Goal: Navigation & Orientation: Find specific page/section

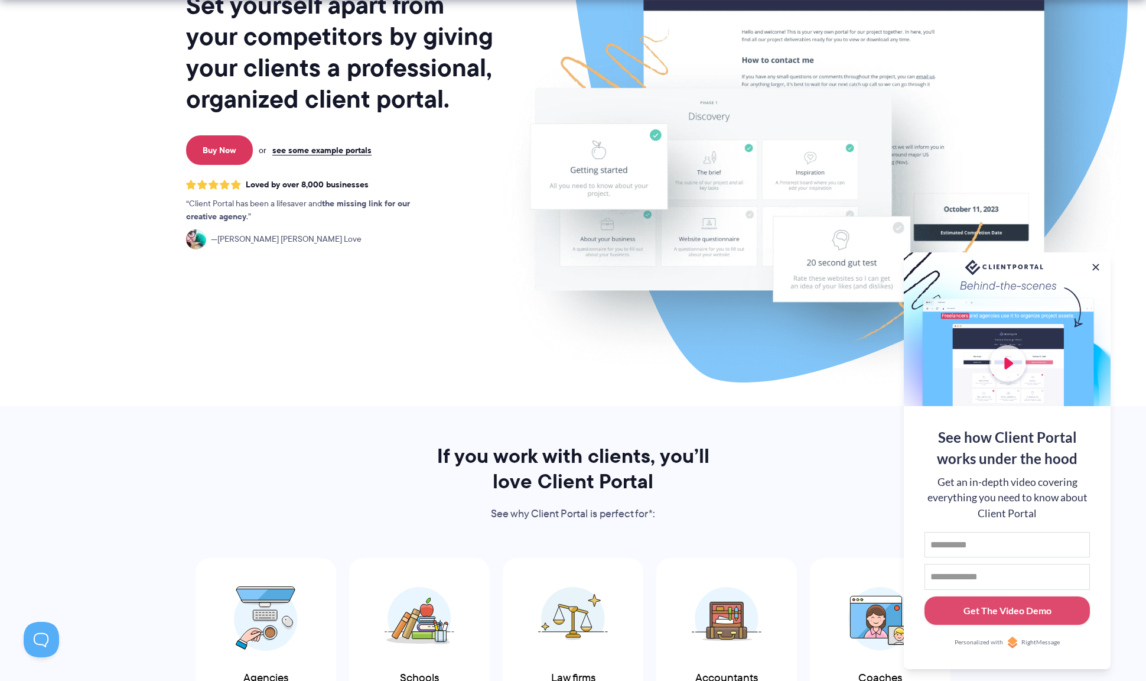
scroll to position [240, 0]
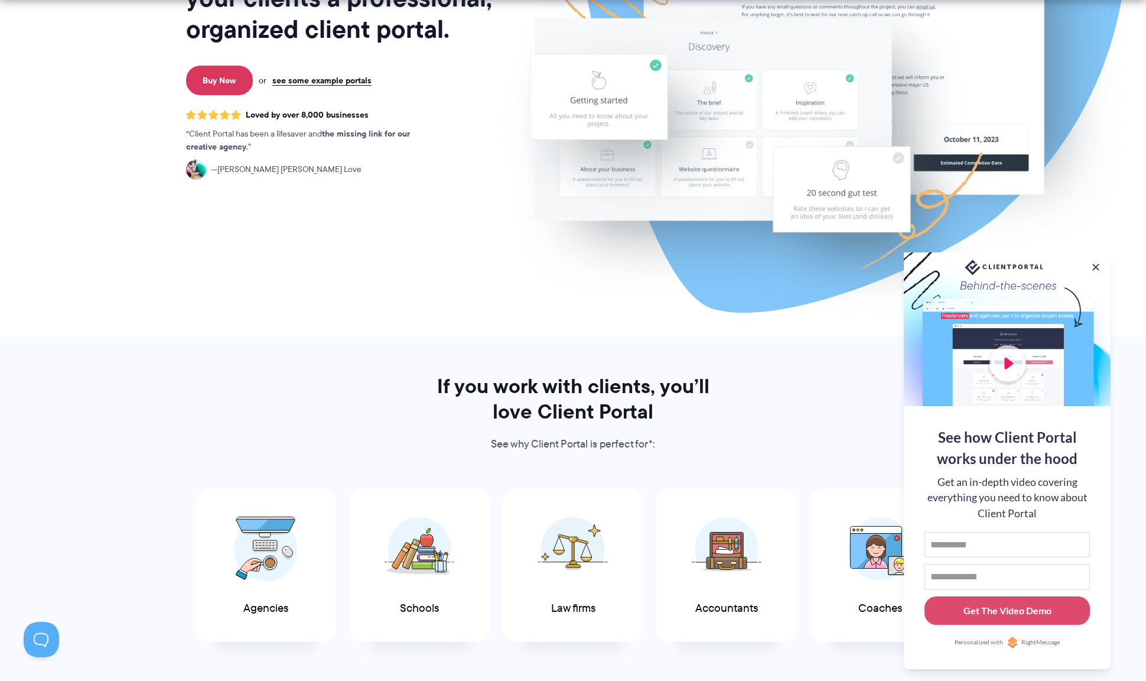
click at [1093, 262] on button at bounding box center [1096, 267] width 12 height 12
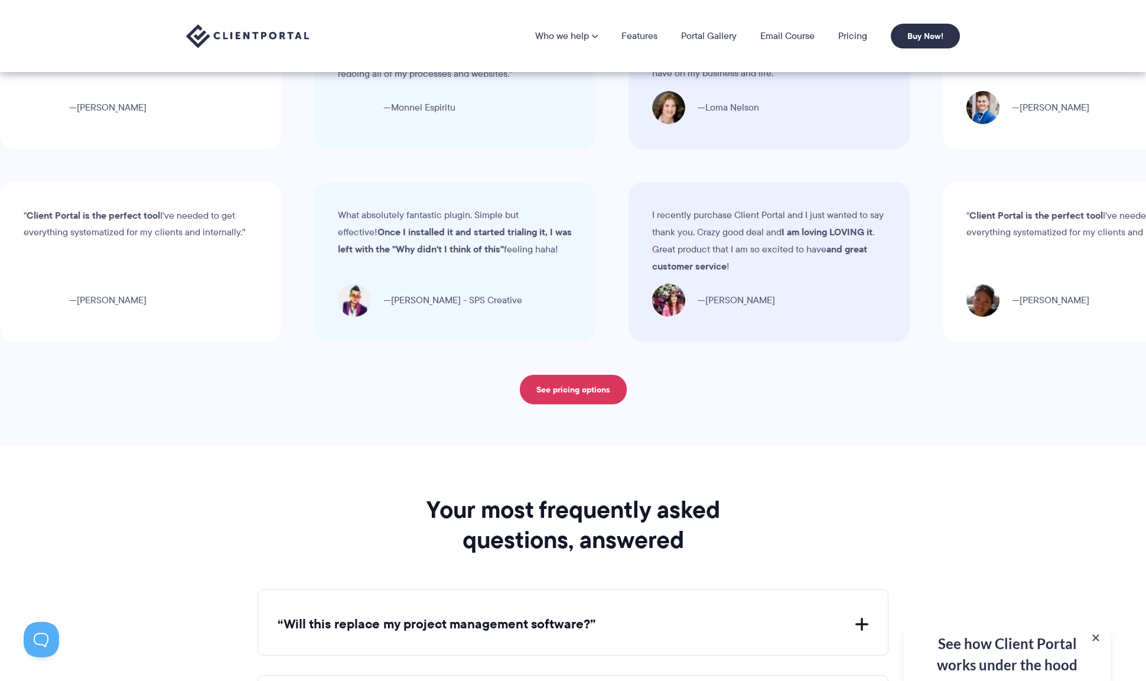
scroll to position [3569, 0]
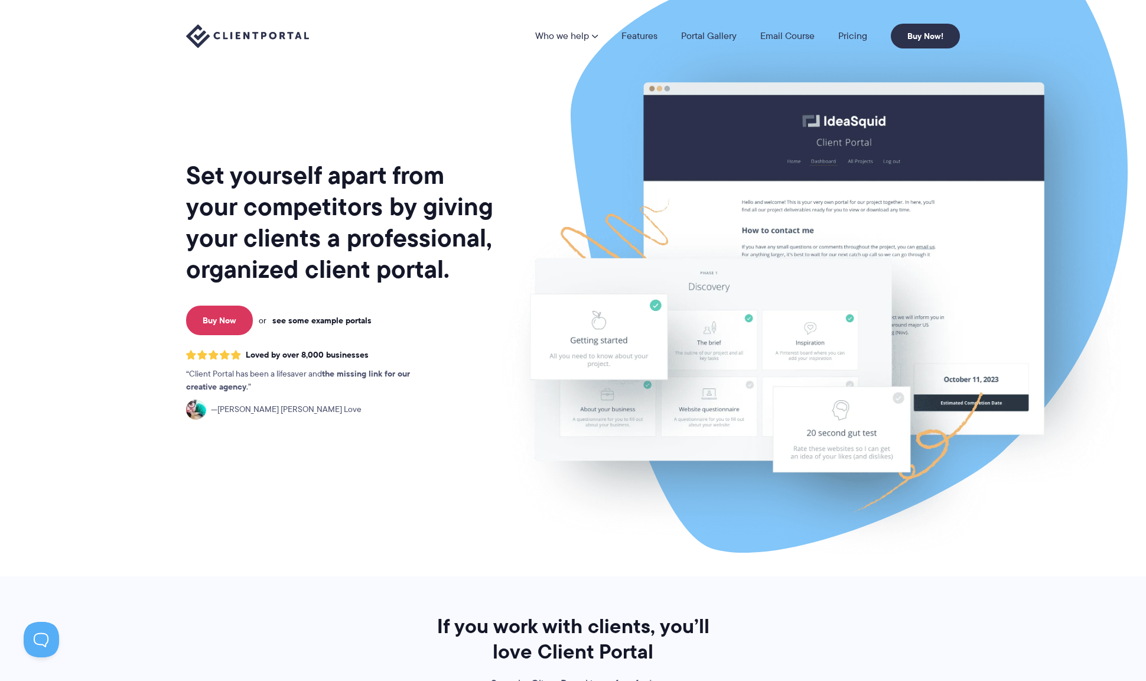
click at [323, 319] on link "see some example portals" at bounding box center [321, 320] width 99 height 11
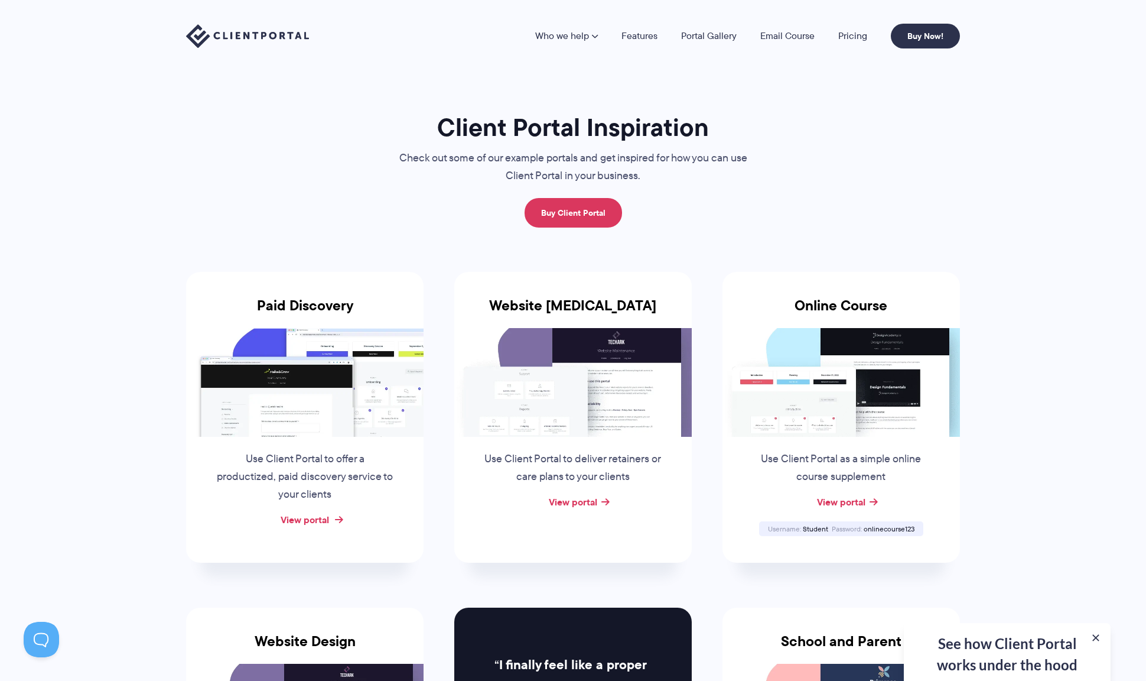
click at [314, 513] on link "View portal" at bounding box center [305, 519] width 48 height 14
click at [584, 501] on link "View portal" at bounding box center [573, 502] width 48 height 14
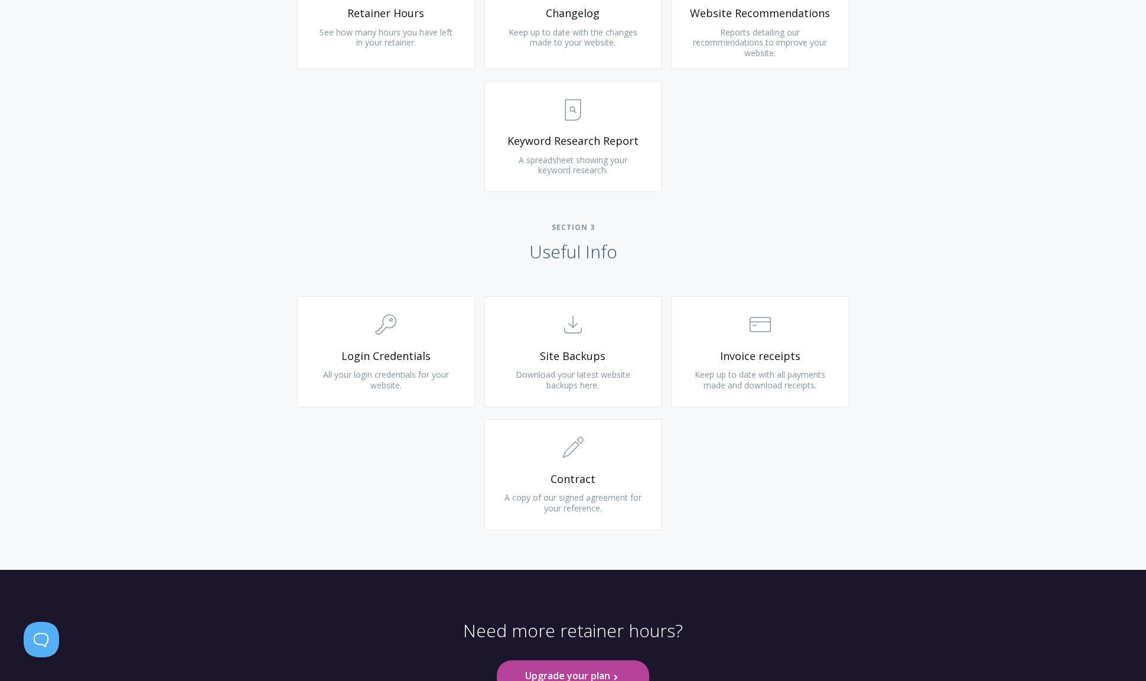
scroll to position [994, 0]
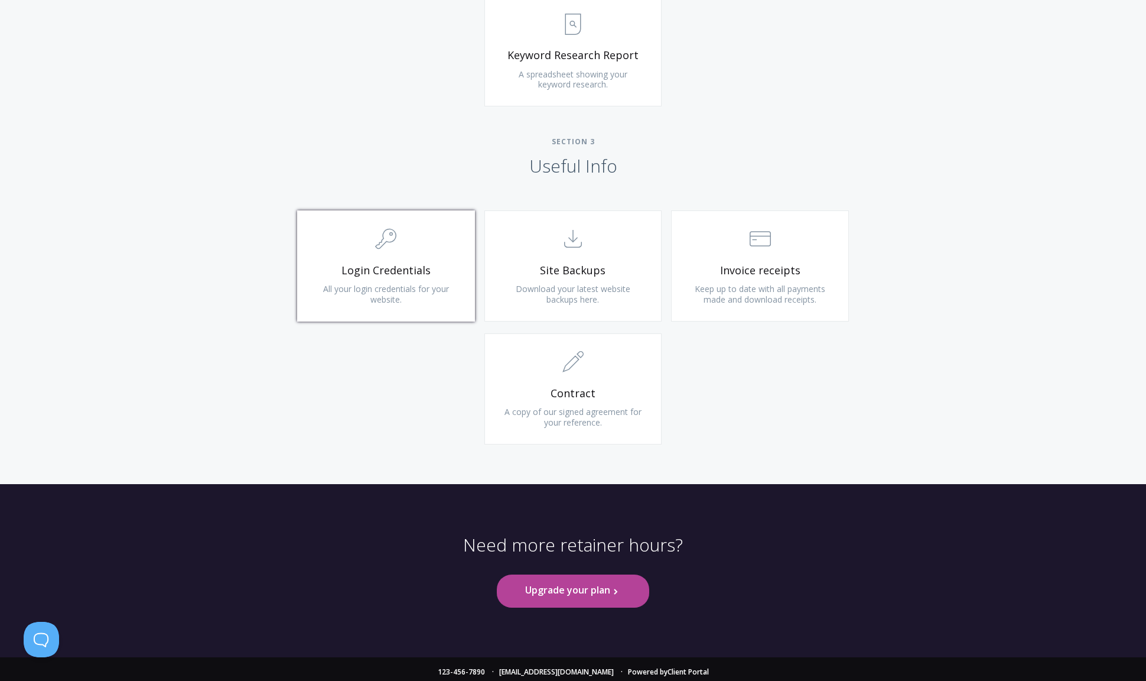
click at [415, 264] on span "Login Credentials" at bounding box center [386, 271] width 141 height 14
click at [554, 288] on span "Download your latest website backups here." at bounding box center [573, 294] width 115 height 22
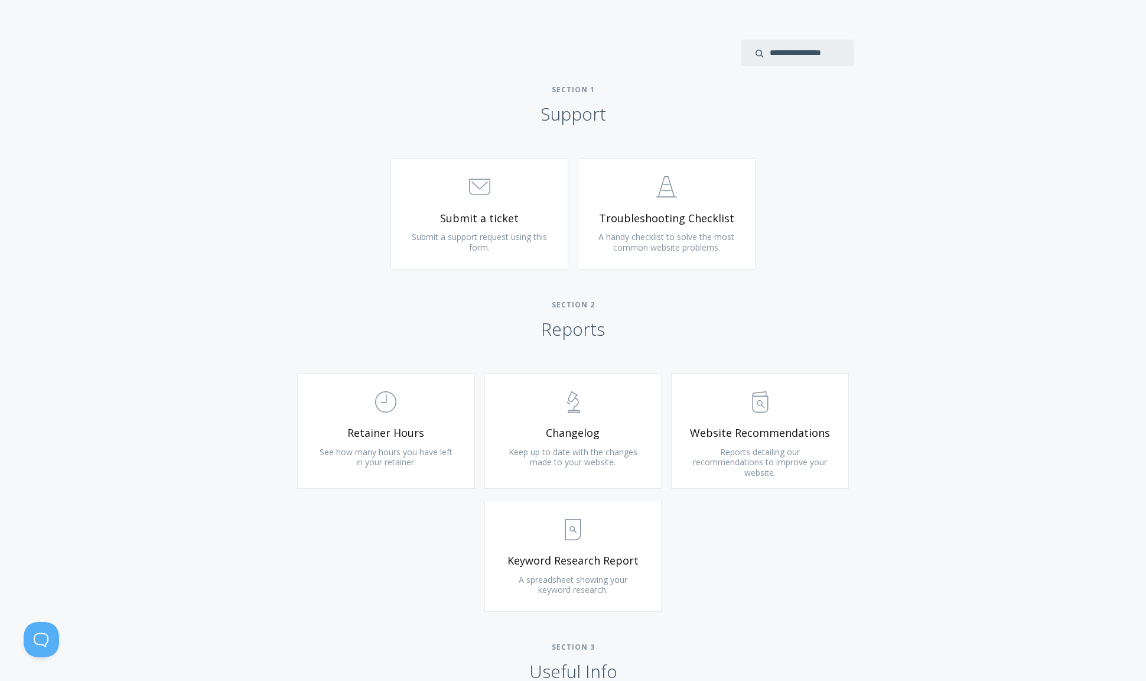
scroll to position [473, 0]
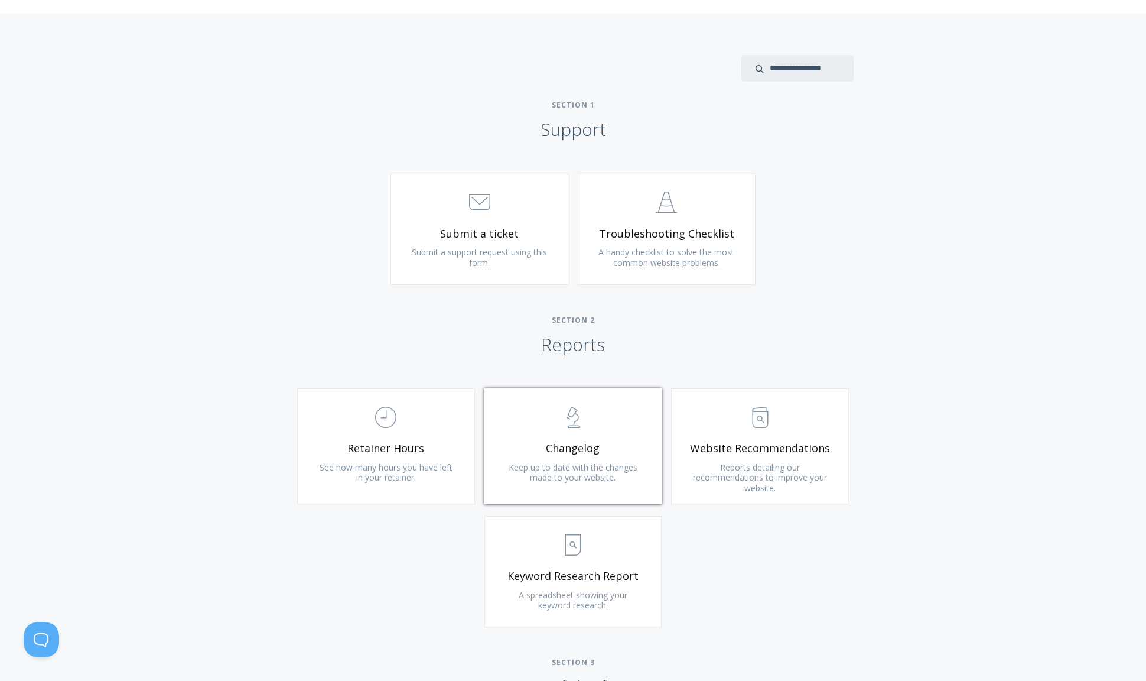
click at [614, 461] on span "Keep up to date with the changes made to your website." at bounding box center [573, 472] width 129 height 22
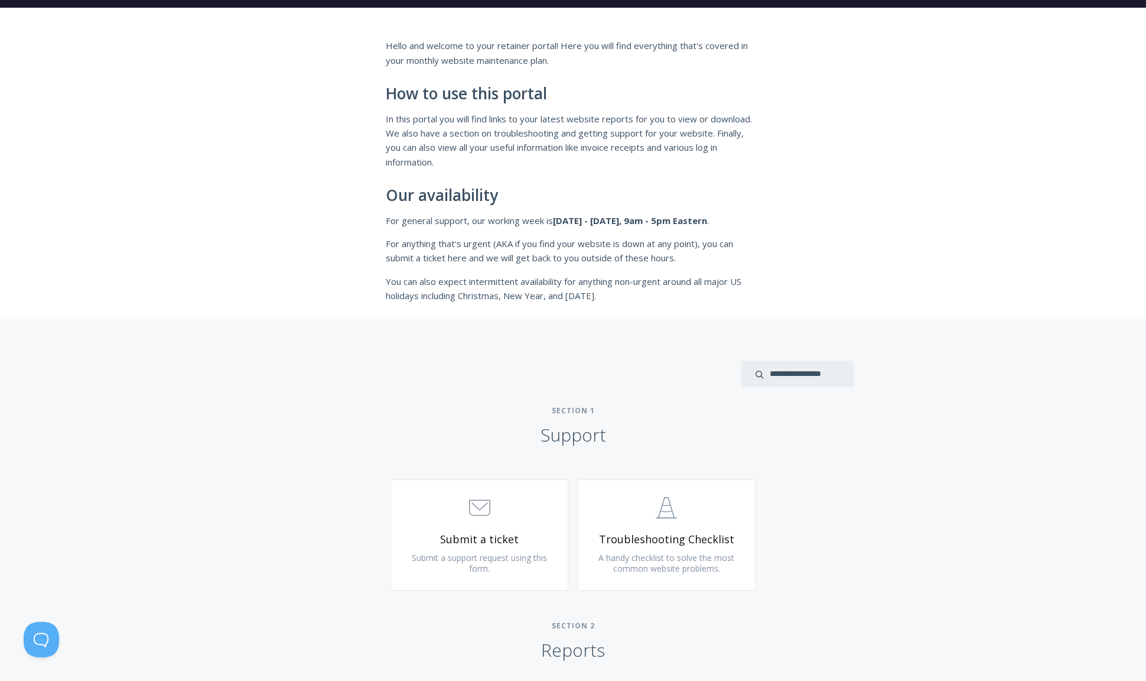
scroll to position [0, 0]
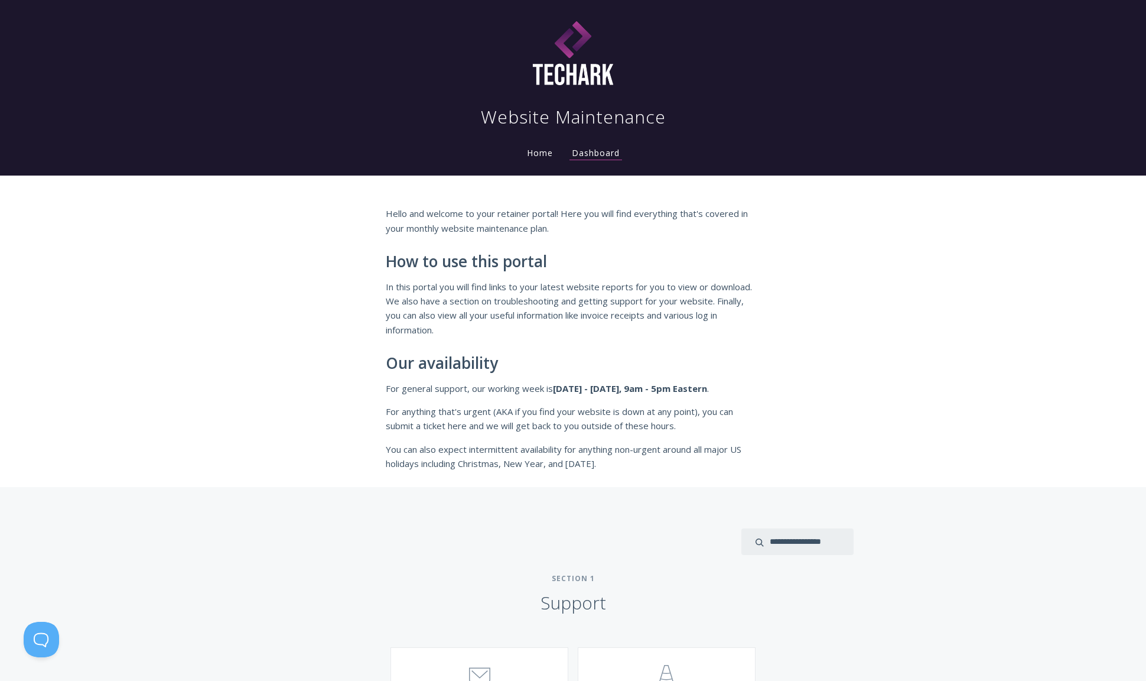
click at [553, 155] on link "Home" at bounding box center [540, 152] width 31 height 11
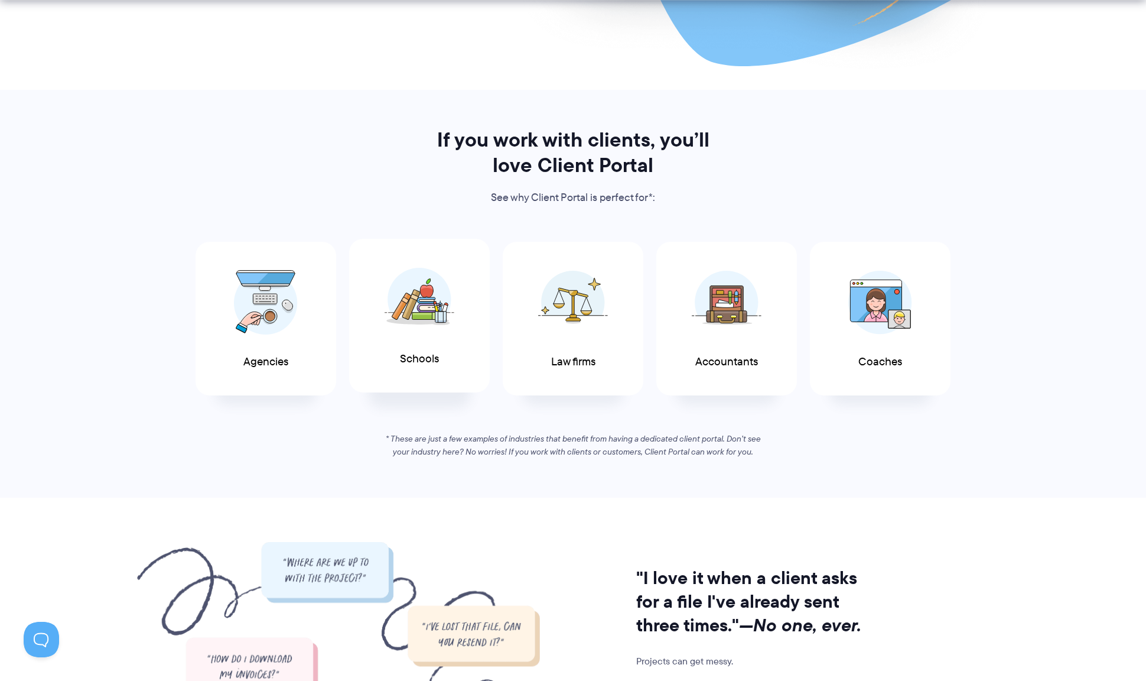
scroll to position [538, 0]
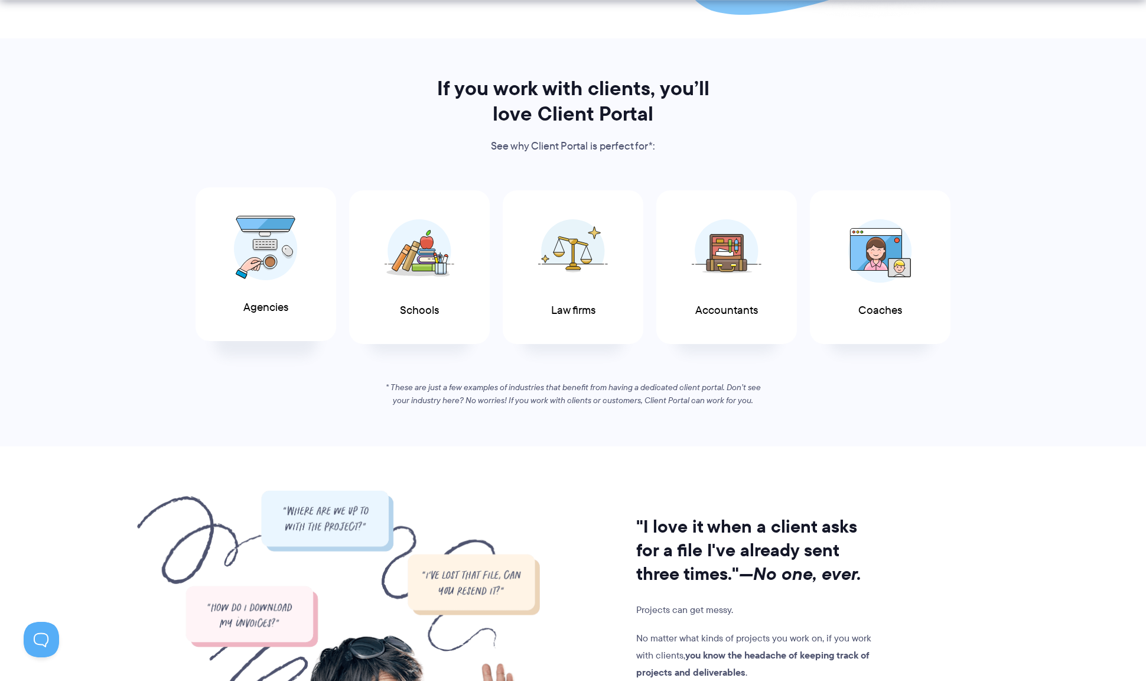
click at [281, 283] on span at bounding box center [265, 248] width 71 height 83
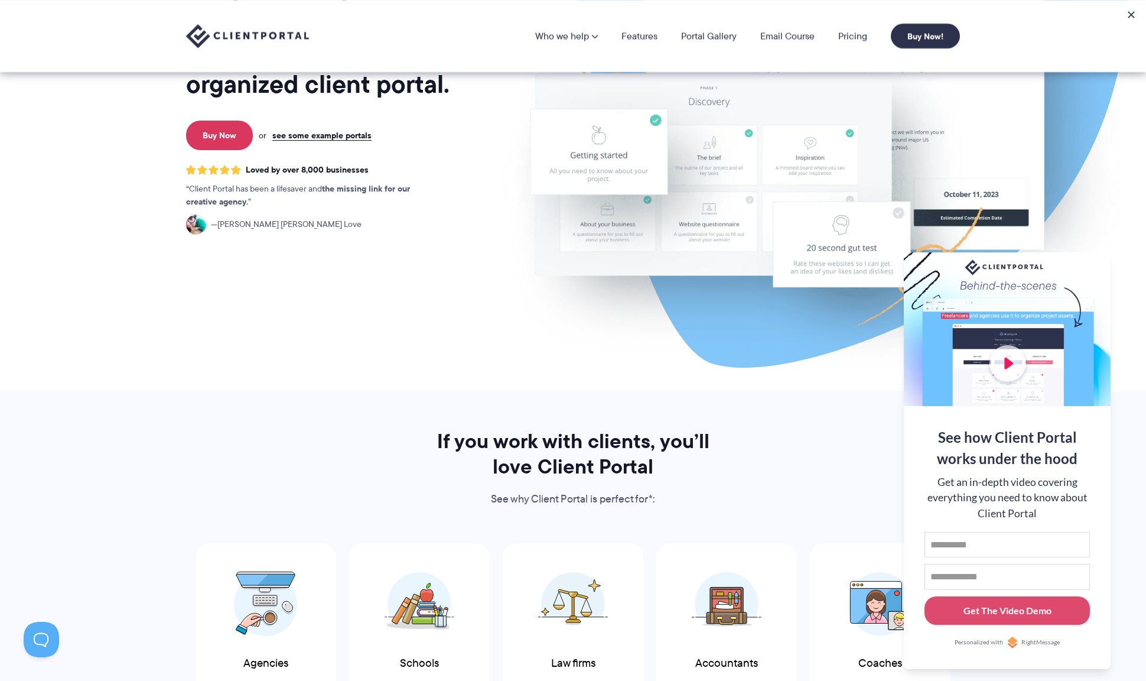
scroll to position [0, 0]
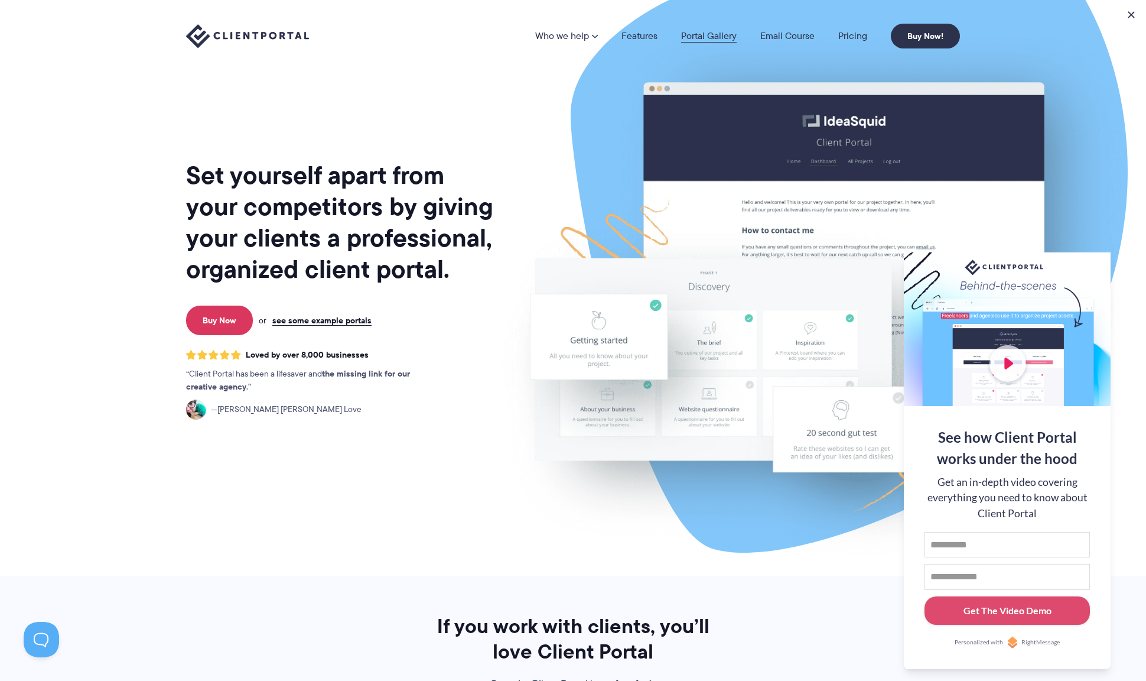
click at [702, 35] on link "Portal Gallery" at bounding box center [709, 35] width 56 height 9
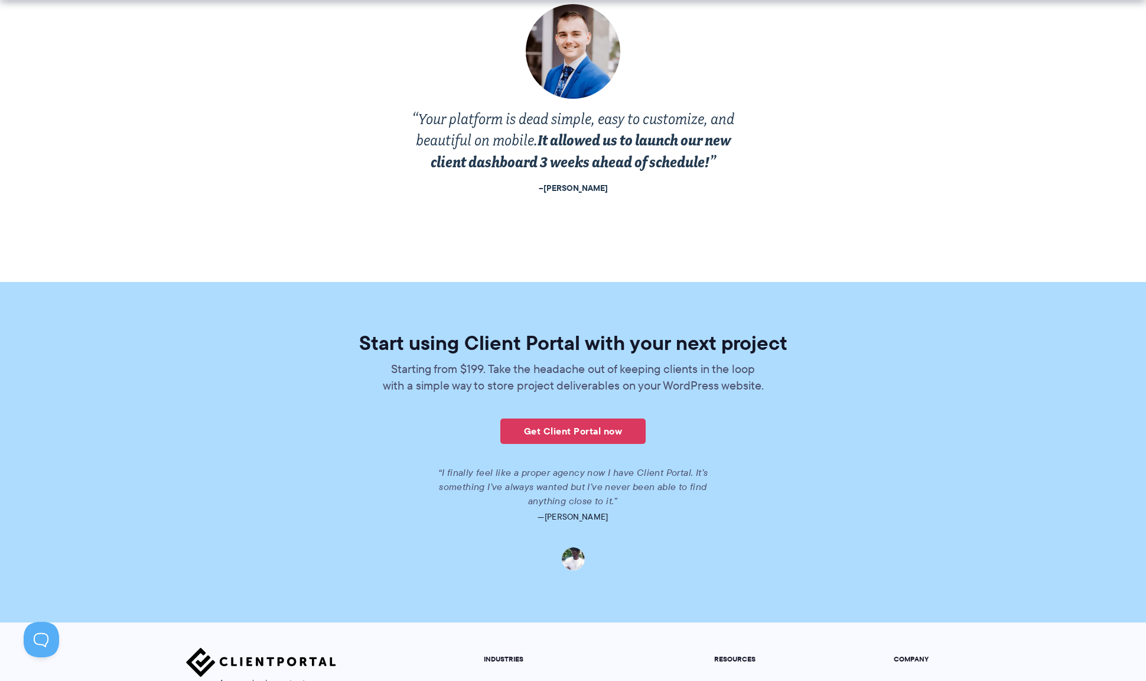
scroll to position [2578, 0]
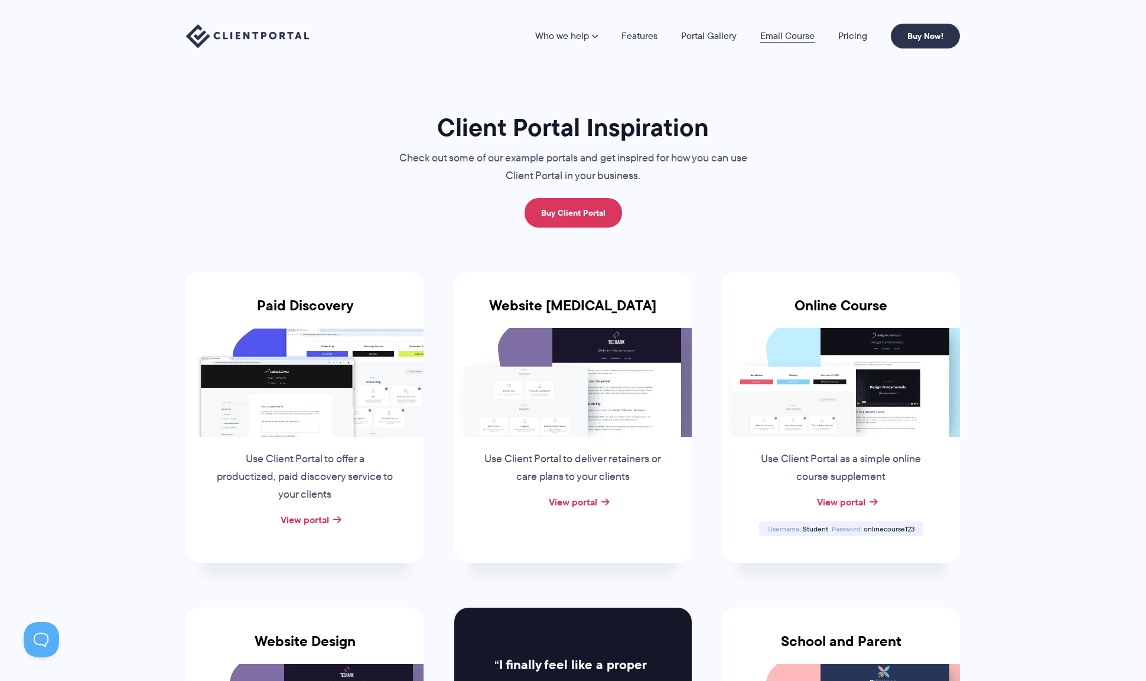
click at [801, 40] on link "Email Course" at bounding box center [787, 35] width 54 height 9
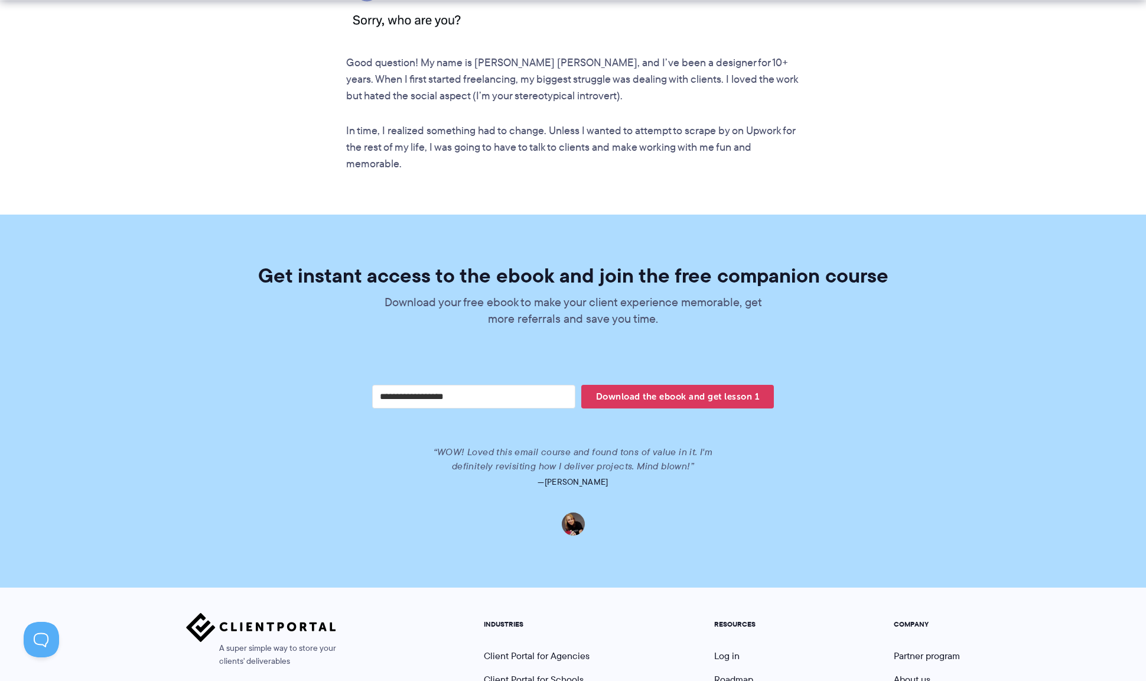
scroll to position [2305, 0]
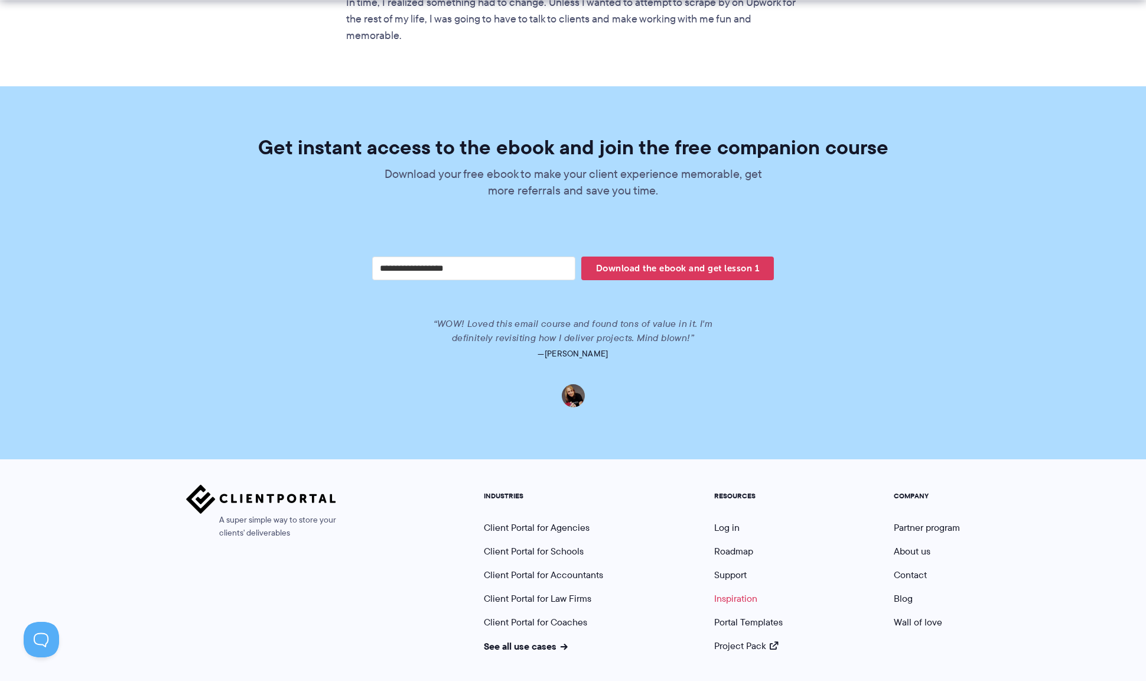
click at [731, 591] on link "Inspiration" at bounding box center [735, 598] width 43 height 14
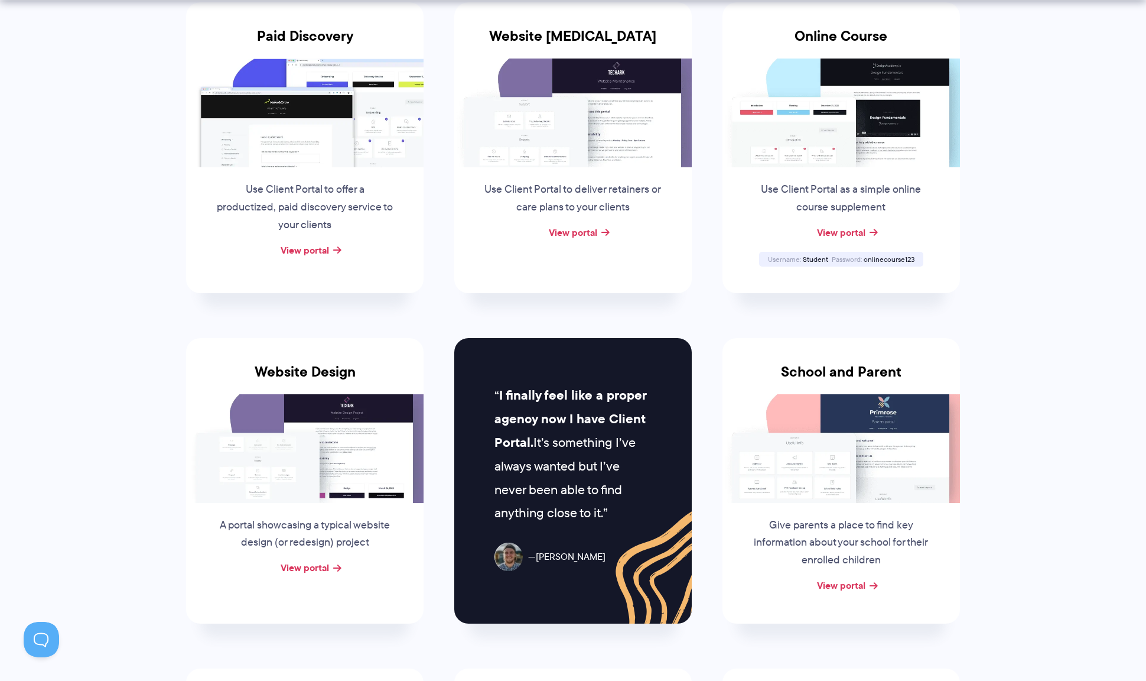
scroll to position [417, 0]
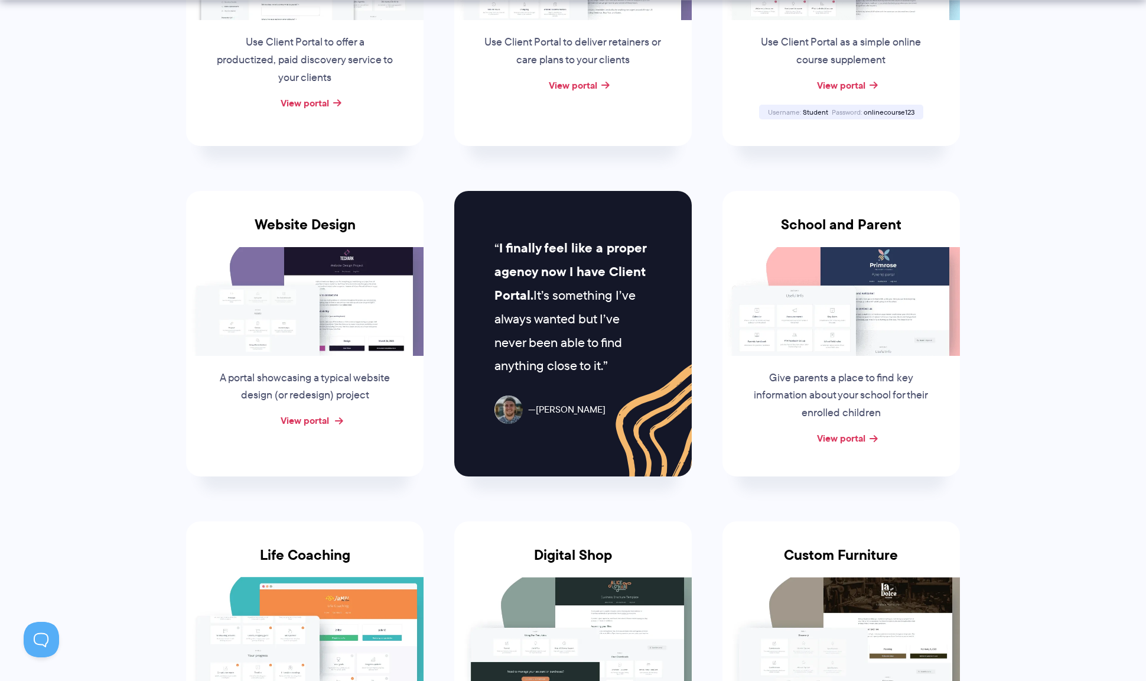
click at [307, 417] on link "View portal" at bounding box center [305, 420] width 48 height 14
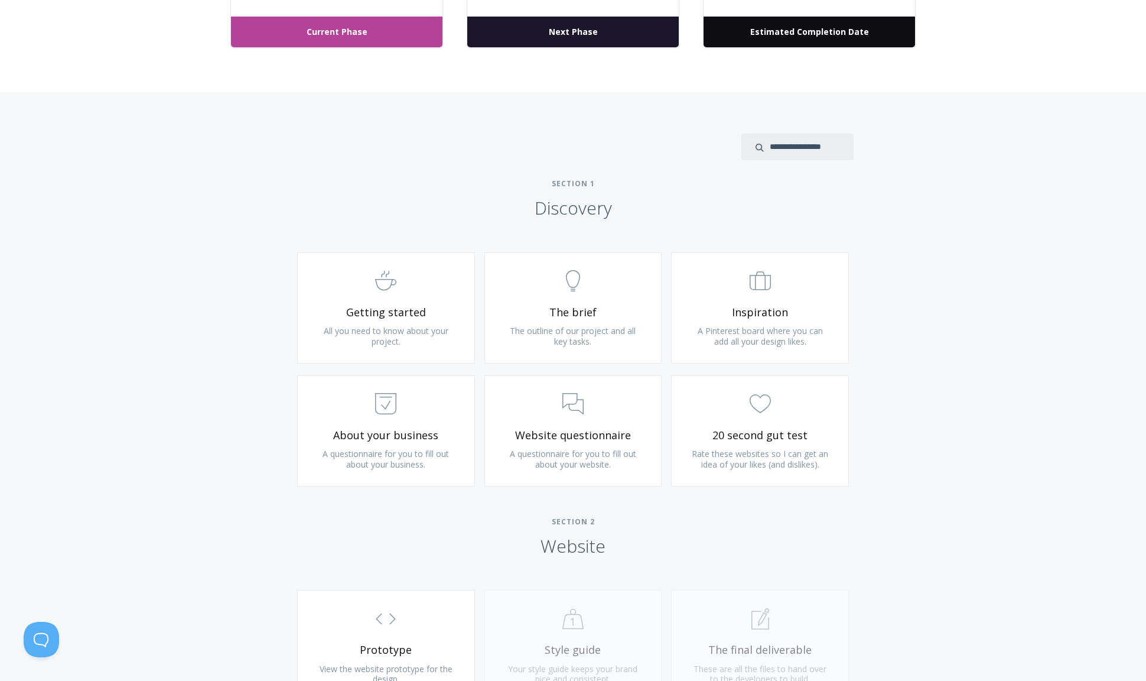
scroll to position [549, 0]
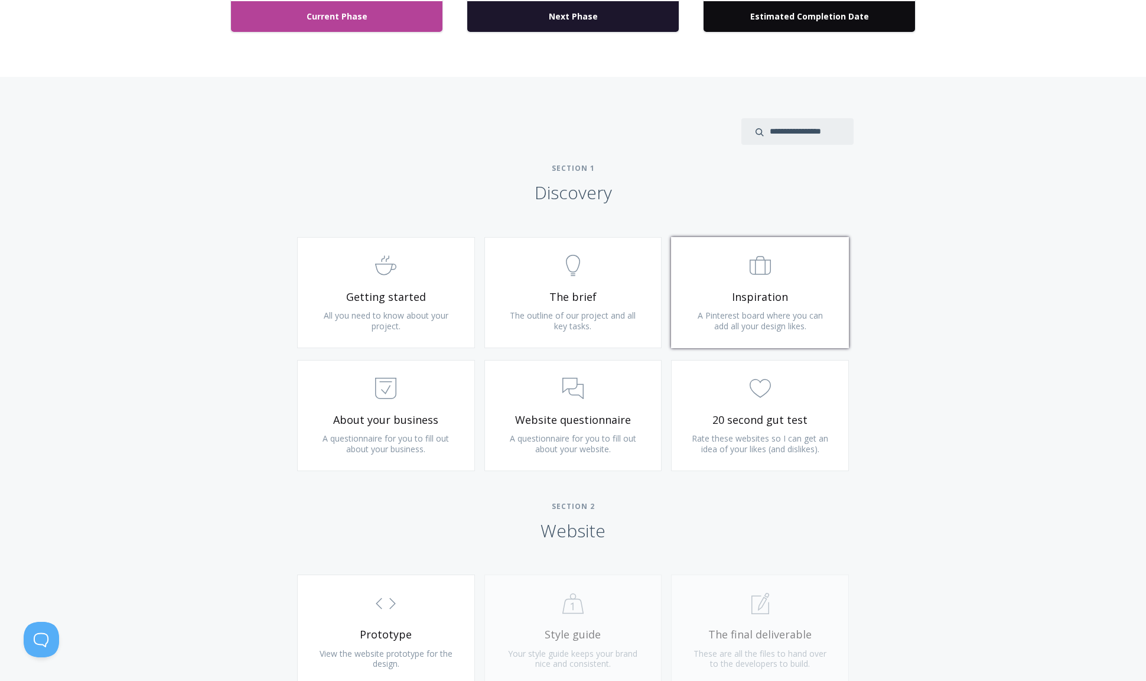
click at [792, 301] on link ".st0{fill:none;stroke:#000000;stroke-width:2;stroke-miterlimit:10;} Untitled-20…" at bounding box center [760, 292] width 178 height 111
click at [375, 389] on span ".st0{fill:none;stroke:#000000;stroke-width:2;stroke-miterlimit:10;} Untitled-18" at bounding box center [386, 389] width 141 height 36
click at [556, 388] on span ".st0{fill:none;stroke:#000000;stroke-width:2;stroke-miterlimit:10;} 3. Communic…" at bounding box center [573, 389] width 141 height 36
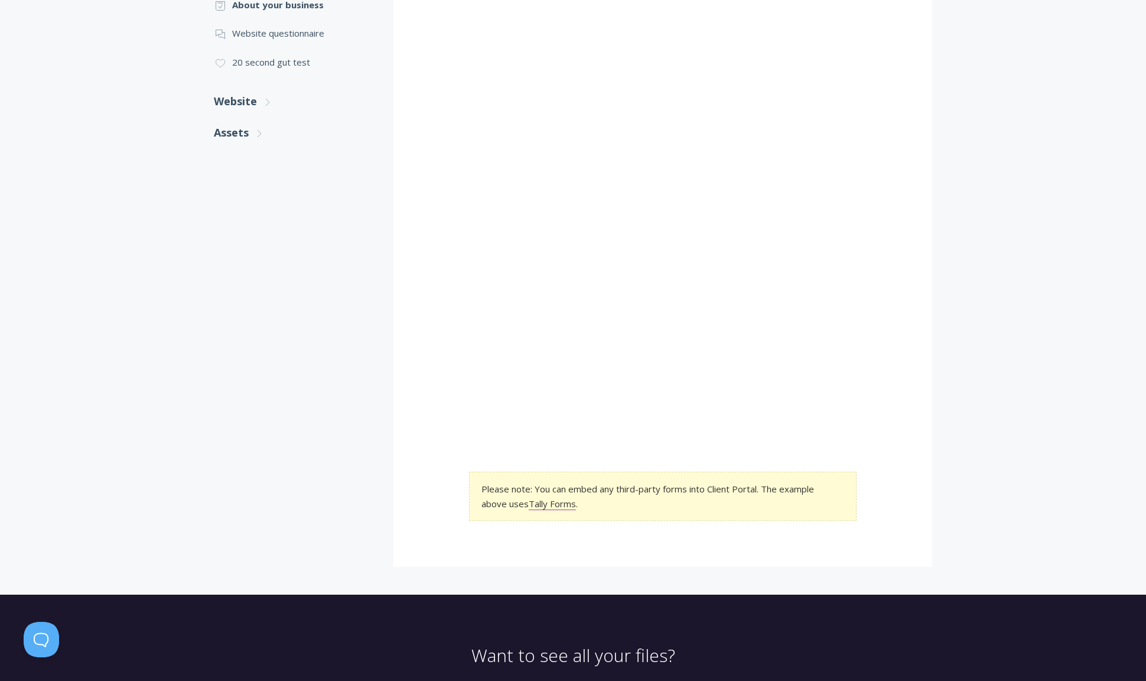
scroll to position [412, 0]
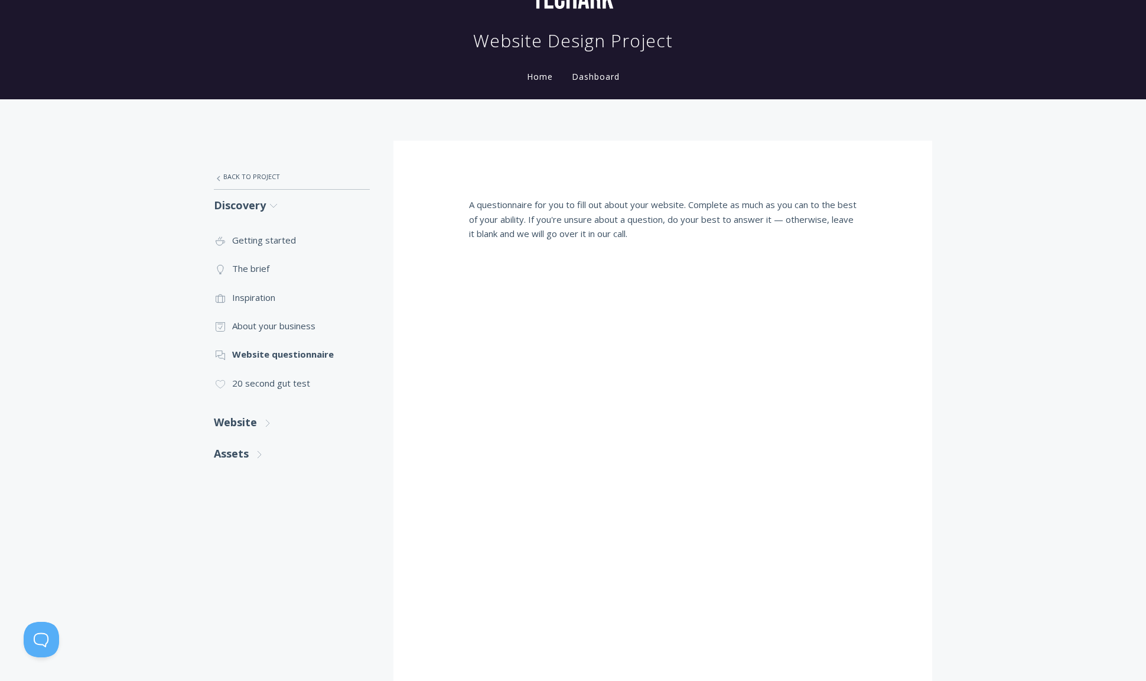
scroll to position [69, 0]
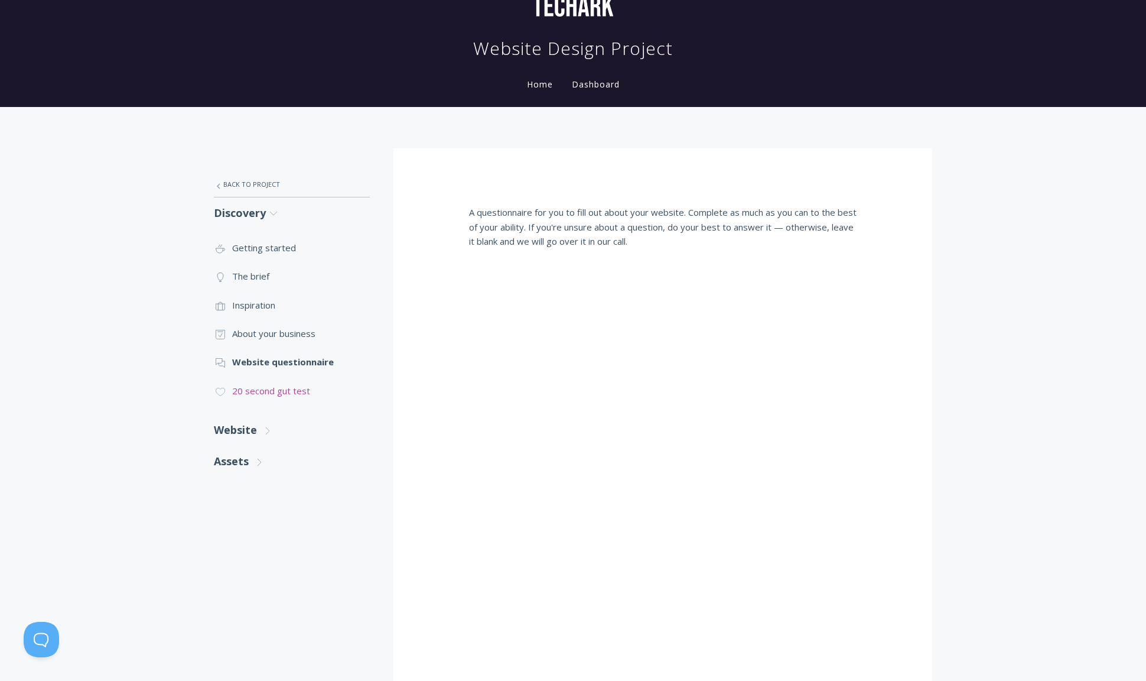
click at [279, 390] on link ".cls-1{fill:none;stroke:#000;stroke-miterlimit:10;stroke-width:2px;} 1. General…" at bounding box center [292, 390] width 156 height 28
